Goal: Task Accomplishment & Management: Complete application form

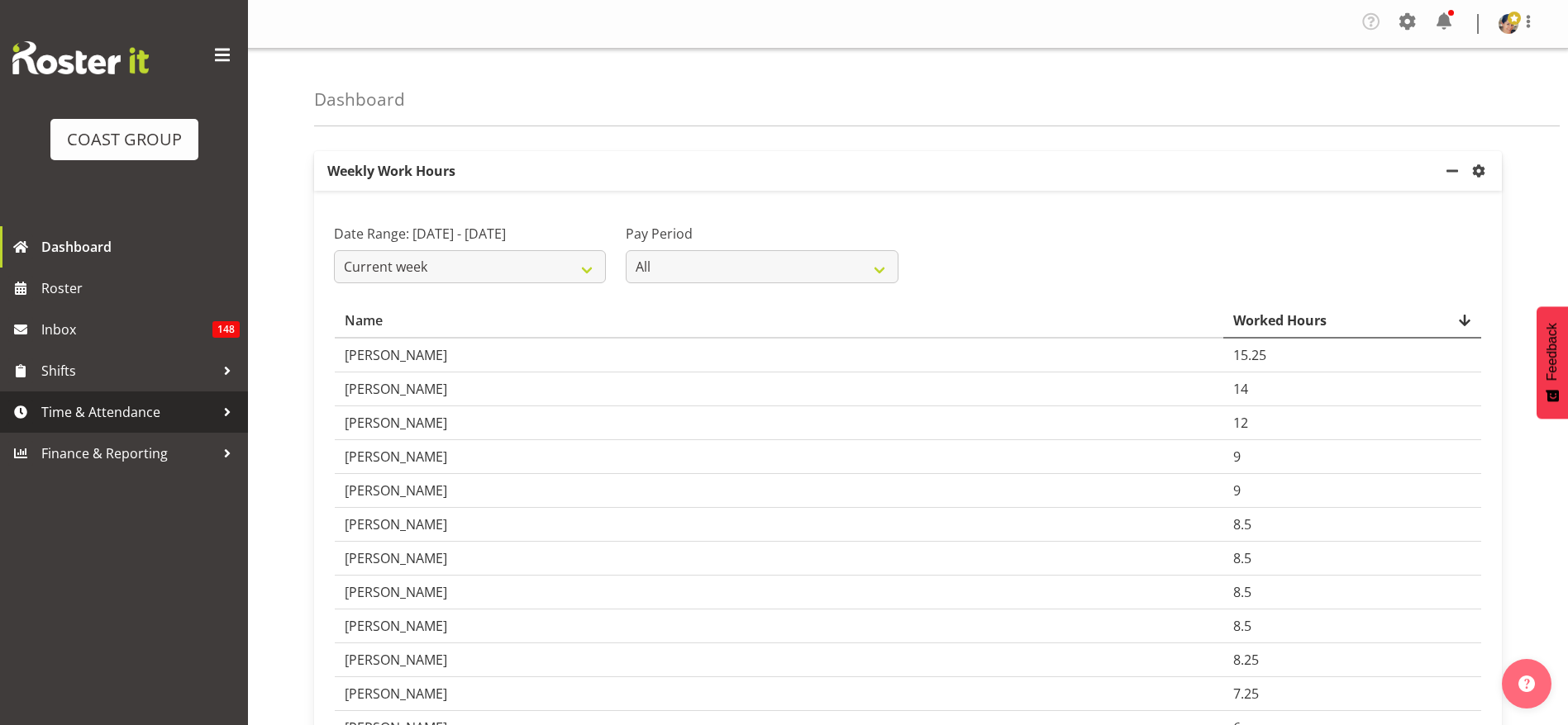
click at [129, 410] on span "Time & Attendance" at bounding box center [128, 412] width 174 height 25
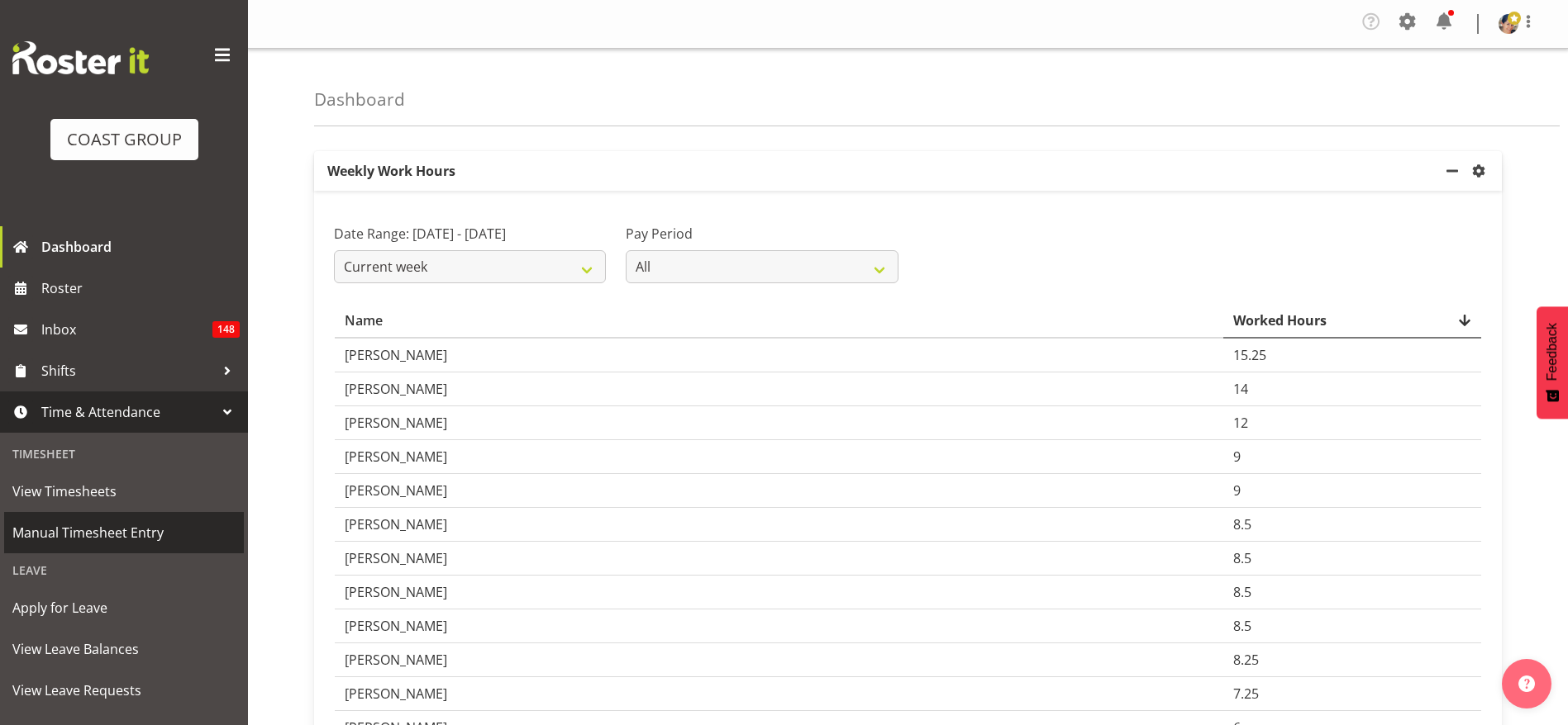
click at [112, 540] on span "Manual Timesheet Entry" at bounding box center [124, 533] width 223 height 25
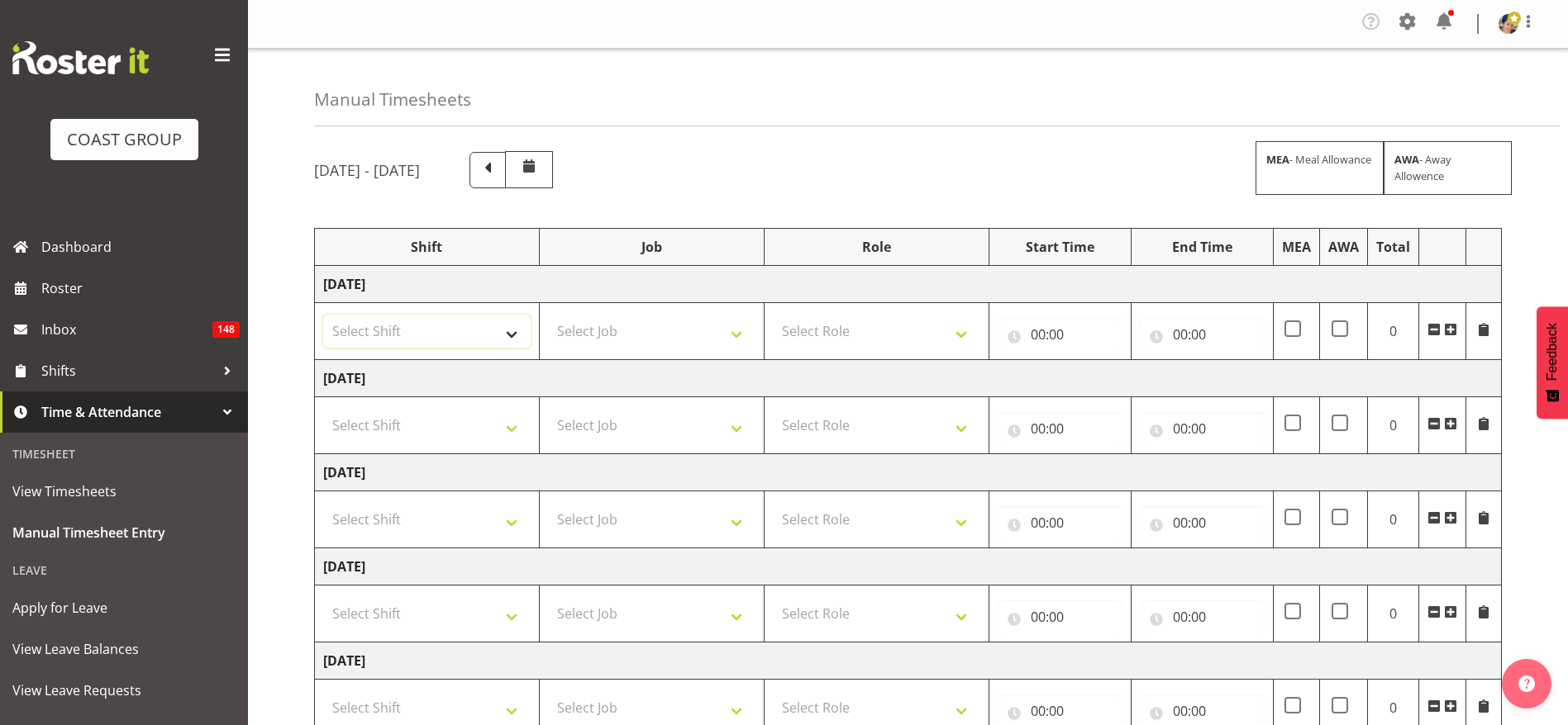
click at [449, 331] on select "Select Shift Break AHICE Break ATSNZ Break All Blacks casual Break Arts [PERSON…" at bounding box center [426, 331] width 208 height 33
select select "1404"
click at [323, 315] on select "Select Shift Break AHICE Break ATSNZ Break All Blacks casual Break Arts [PERSON…" at bounding box center [426, 331] width 208 height 33
drag, startPoint x: 587, startPoint y: 341, endPoint x: 709, endPoint y: 354, distance: 122.7
click at [587, 341] on select "Select Job 1 Carlton Events 1 [PERSON_NAME][GEOGRAPHIC_DATA] 1 [PERSON_NAME][GE…" at bounding box center [651, 331] width 208 height 33
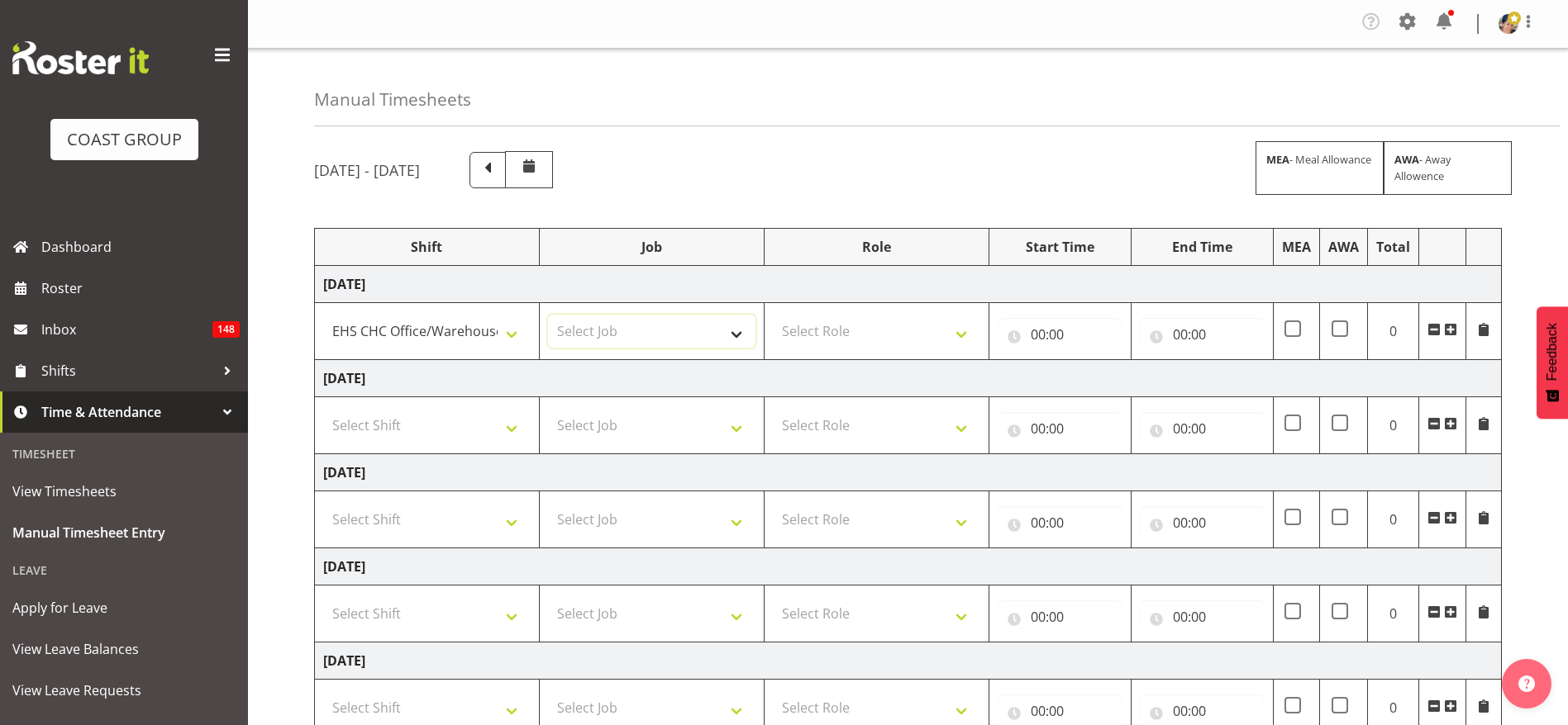
select select "69"
click at [548, 315] on select "Select Job 1 Carlton Events 1 [PERSON_NAME][GEOGRAPHIC_DATA] 1 [PERSON_NAME][GE…" at bounding box center [651, 331] width 208 height 33
click at [840, 331] on select "Select Role ACCOUNT MANAGER Account Manager" at bounding box center [876, 331] width 208 height 33
select select "37"
click at [772, 315] on select "Select Role ACCOUNT MANAGER Account Manager" at bounding box center [876, 331] width 208 height 33
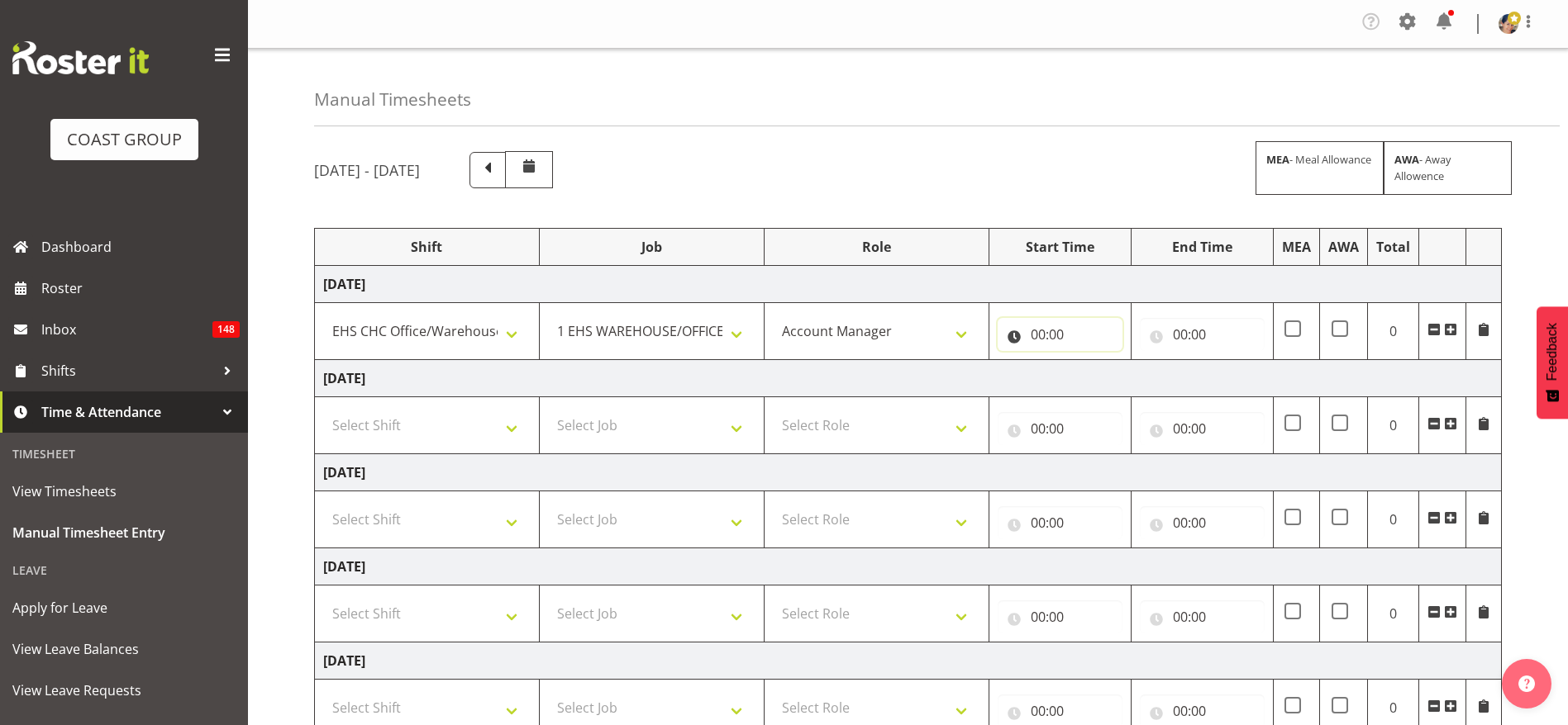
click at [1070, 342] on input "00:00" at bounding box center [1060, 334] width 125 height 33
click at [1110, 378] on select "00 01 02 03 04 05 06 07 08 09 10 11 12 13 14 15 16 17 18 19 20 21 22 23" at bounding box center [1110, 377] width 37 height 33
select select "7"
click at [1092, 361] on select "00 01 02 03 04 05 06 07 08 09 10 11 12 13 14 15 16 17 18 19 20 21 22 23" at bounding box center [1110, 377] width 37 height 33
type input "07:00"
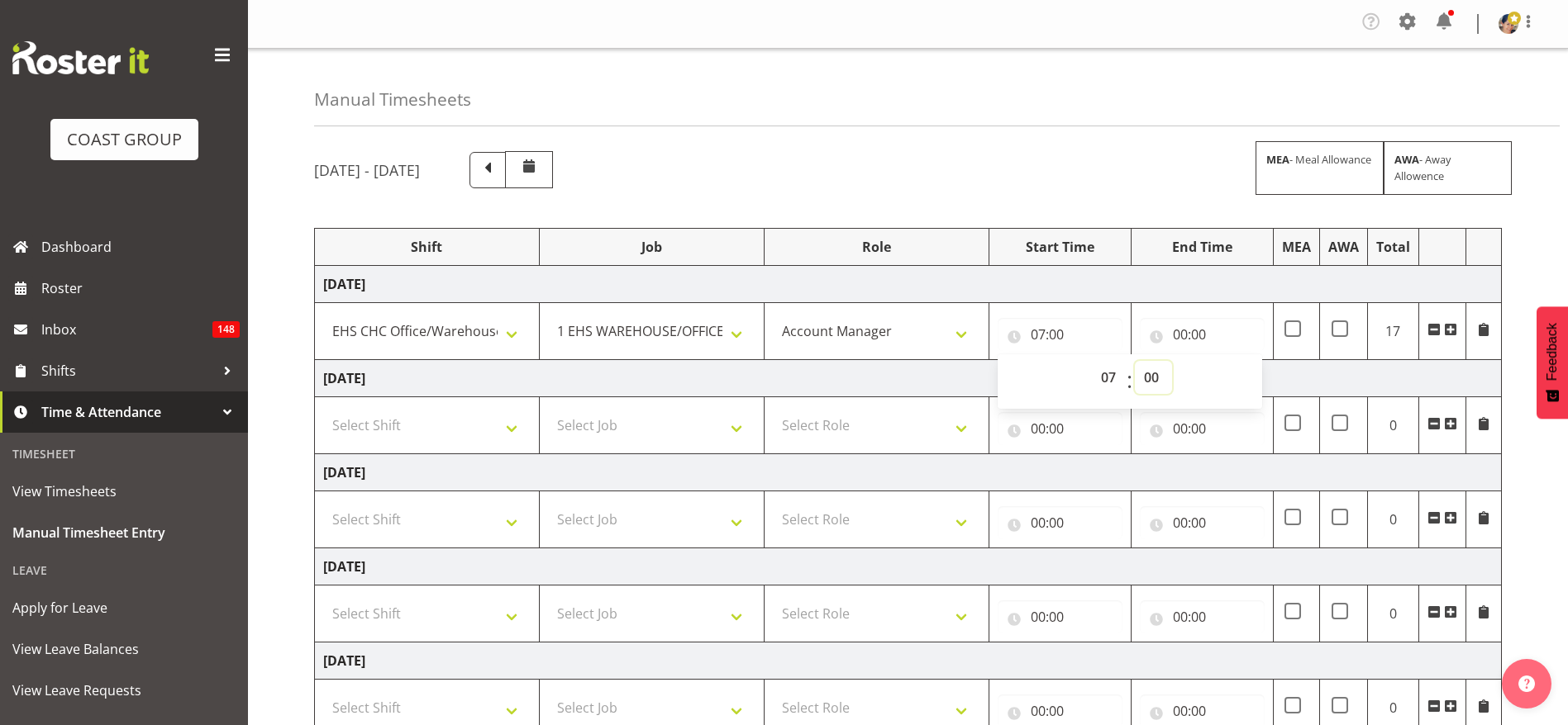
click at [1155, 375] on select "00 01 02 03 04 05 06 07 08 09 10 11 12 13 14 15 16 17 18 19 20 21 22 23 24 25 2…" at bounding box center [1153, 377] width 37 height 33
select select "30"
click at [1135, 361] on select "00 01 02 03 04 05 06 07 08 09 10 11 12 13 14 15 16 17 18 19 20 21 22 23 24 25 2…" at bounding box center [1153, 377] width 37 height 33
type input "07:30"
click at [1184, 335] on input "00:00" at bounding box center [1202, 334] width 125 height 33
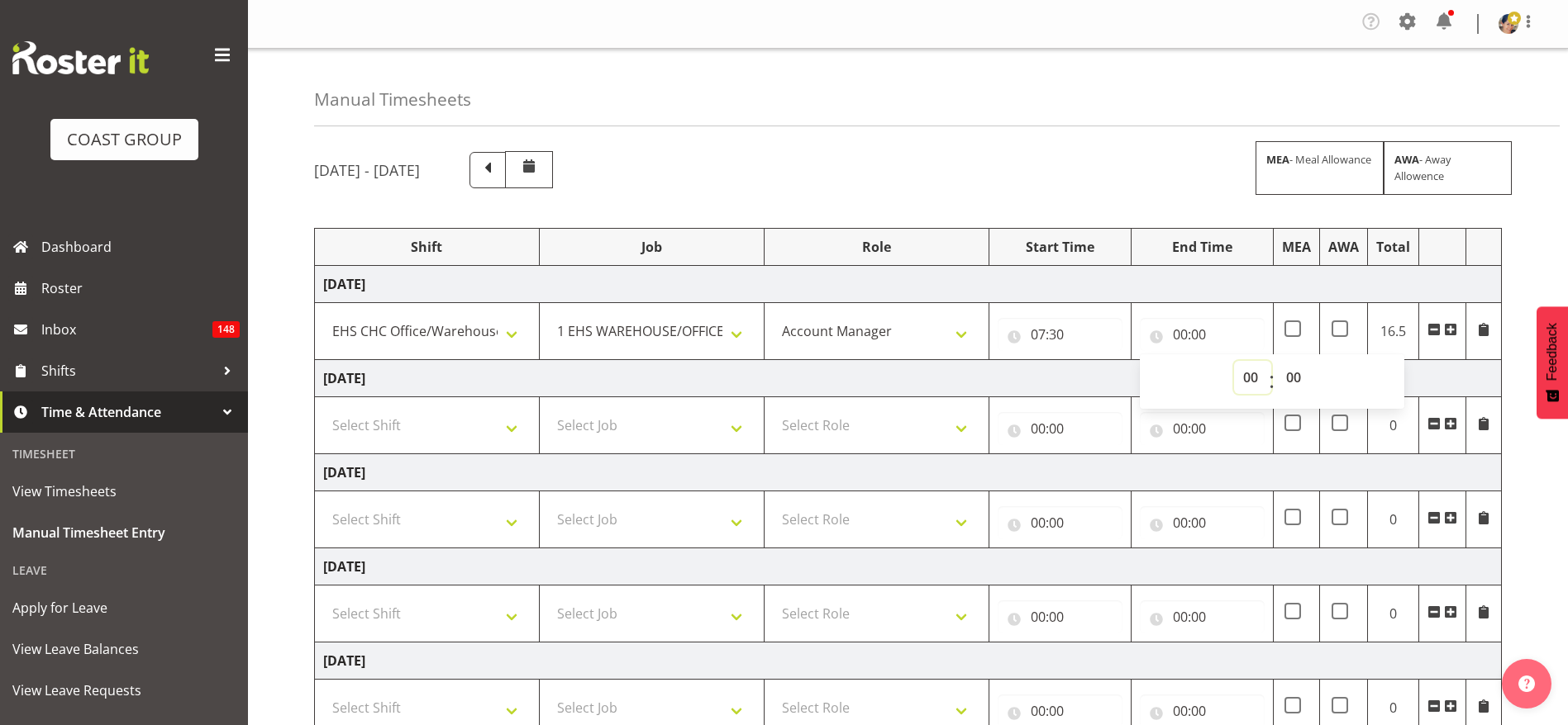
click at [1244, 383] on select "00 01 02 03 04 05 06 07 08 09 10 11 12 13 14 15 16 17 18 19 20 21 22 23" at bounding box center [1252, 377] width 37 height 33
select select "18"
click at [1234, 361] on select "00 01 02 03 04 05 06 07 08 09 10 11 12 13 14 15 16 17 18 19 20 21 22 23" at bounding box center [1252, 377] width 37 height 33
type input "18:00"
click at [1179, 152] on div "[DATE] - [DATE] MEA - Meal Allowance AWA - Away Allowence" at bounding box center [907, 170] width 1187 height 37
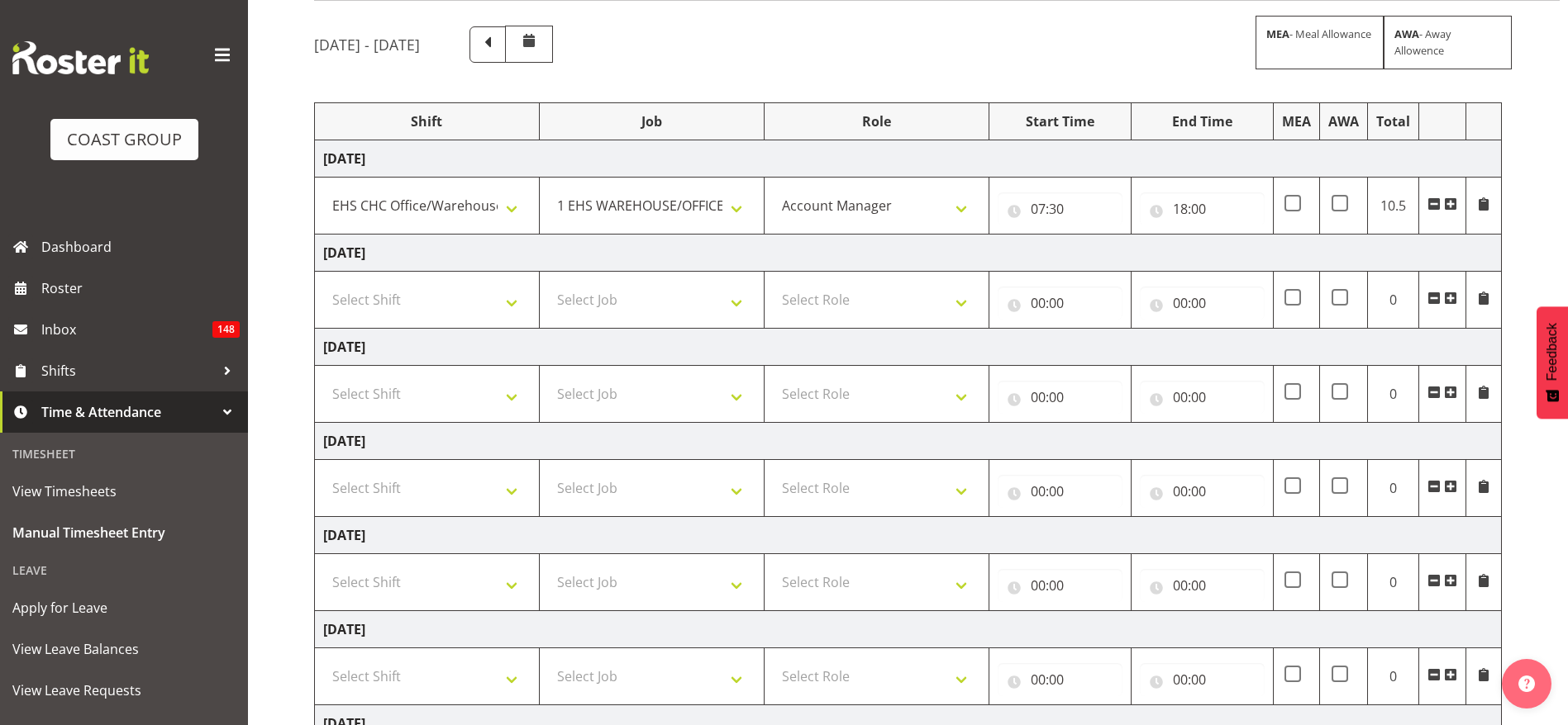
scroll to position [311, 0]
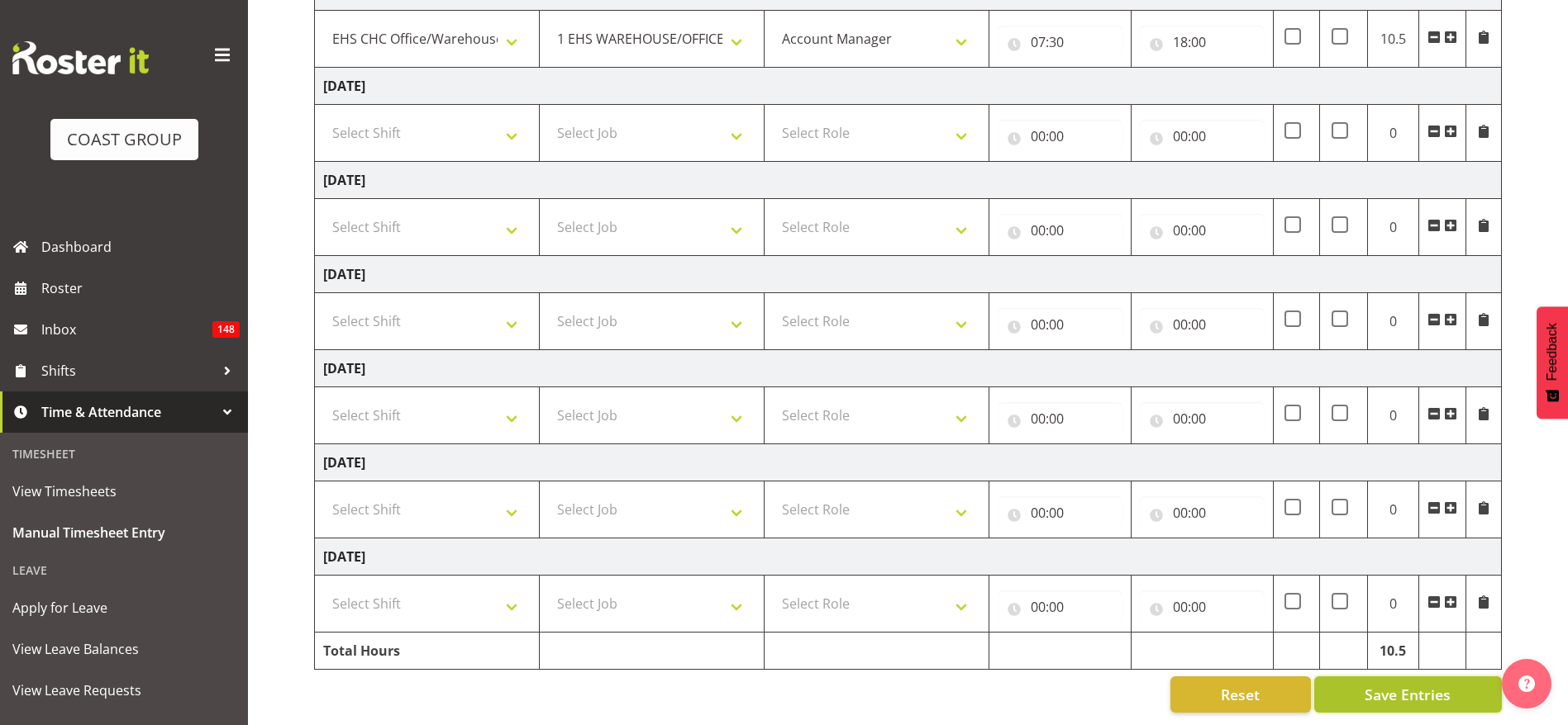
click at [1396, 684] on span "Save Entries" at bounding box center [1407, 695] width 86 height 21
